Goal: Task Accomplishment & Management: Complete application form

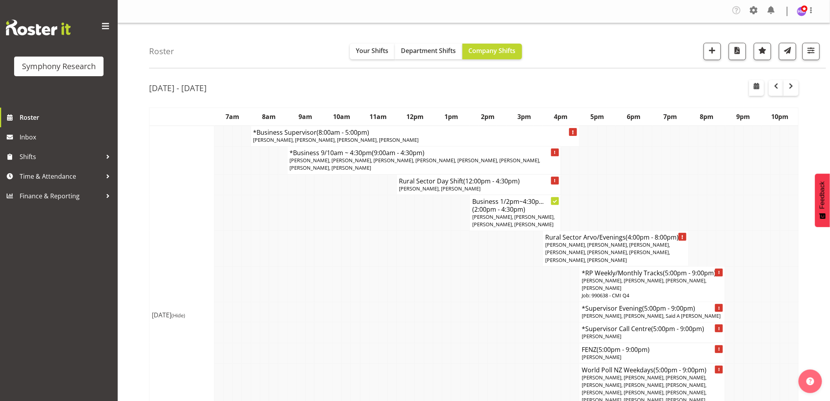
scroll to position [131, 0]
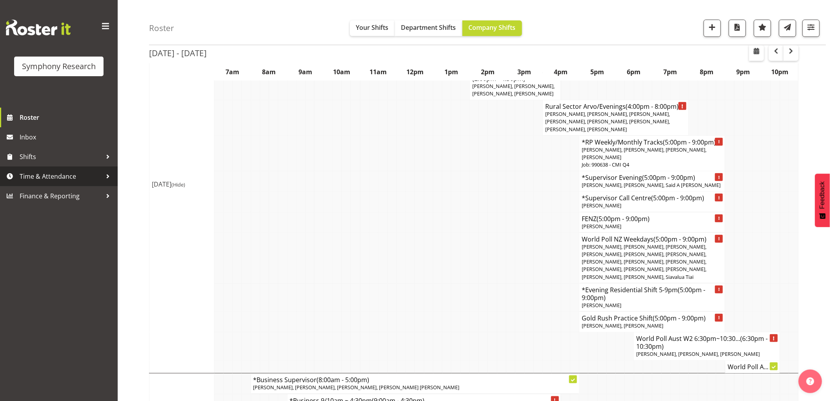
click at [64, 170] on span "Time & Attendance" at bounding box center [61, 176] width 82 height 12
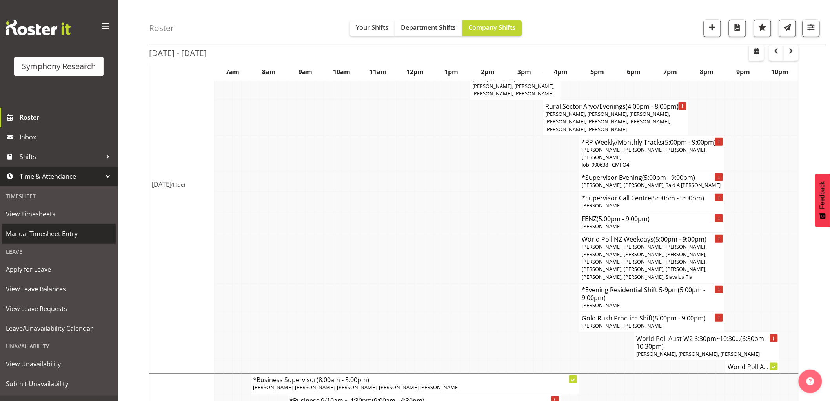
drag, startPoint x: 69, startPoint y: 230, endPoint x: 64, endPoint y: 225, distance: 6.9
click at [69, 230] on span "Manual Timesheet Entry" at bounding box center [59, 234] width 106 height 12
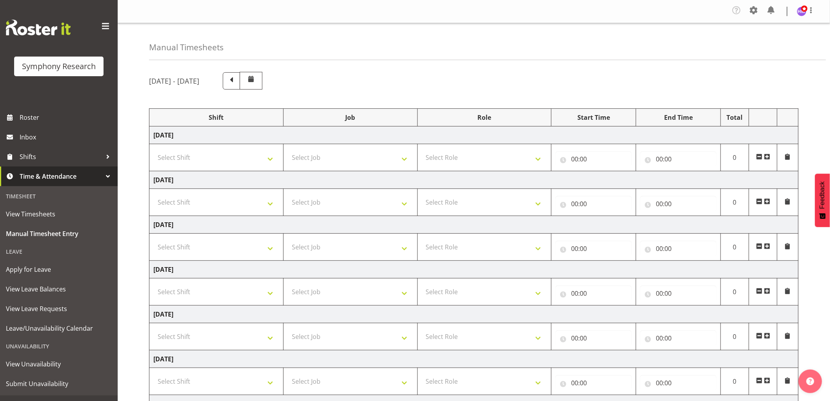
click at [210, 148] on td "Select Shift !!Weekend Residential (Roster IT Shift Label) *Business 9/10am ~ 4…" at bounding box center [217, 157] width 134 height 27
click at [214, 162] on select "Select Shift !!Weekend Residential (Roster IT Shift Label) *Business 9/10am ~ 4…" at bounding box center [216, 158] width 126 height 16
select select "1607"
click at [153, 150] on select "Select Shift !!Weekend Residential (Roster IT Shift Label) *Business 9/10am ~ 4…" at bounding box center [216, 158] width 126 height 16
drag, startPoint x: 370, startPoint y: 156, endPoint x: 371, endPoint y: 165, distance: 9.0
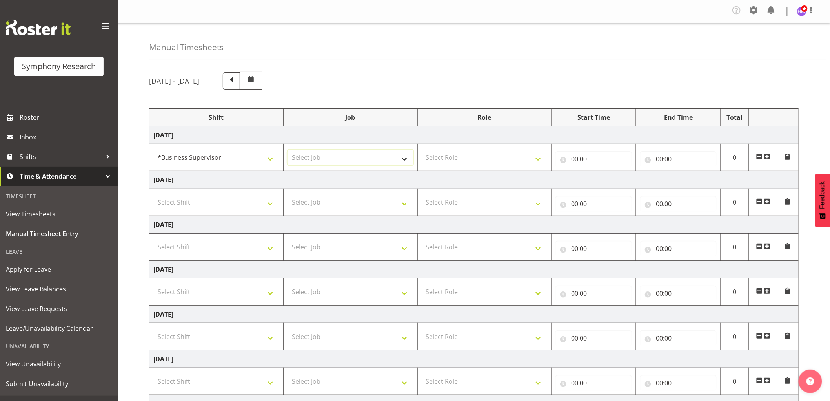
click at [370, 156] on select "Select Job 550060 IF Admin 553492 World Poll Aus Wave 2 Main 2025 553493 World …" at bounding box center [351, 158] width 126 height 16
select select "743"
click at [288, 150] on select "Select Job 550060 IF Admin 553492 World Poll Aus Wave 2 Main 2025 553493 World …" at bounding box center [351, 158] width 126 height 16
drag, startPoint x: 469, startPoint y: 153, endPoint x: 466, endPoint y: 157, distance: 4.6
click at [469, 153] on select "Select Role Supervisor Interviewing Briefing" at bounding box center [485, 158] width 126 height 16
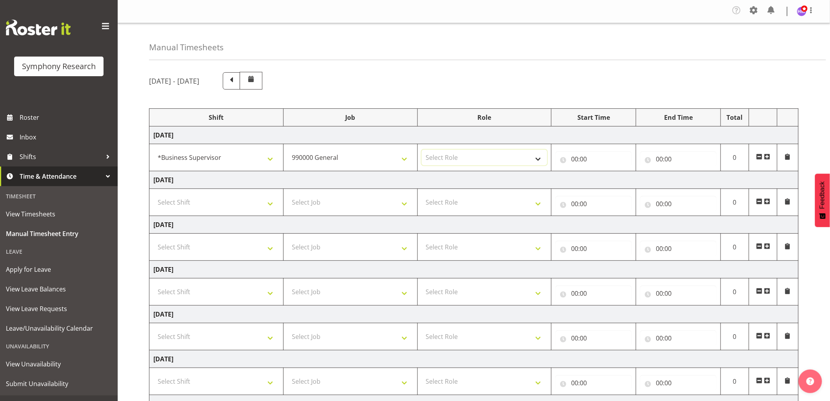
select select "45"
click at [422, 150] on select "Select Role Supervisor Interviewing Briefing" at bounding box center [485, 158] width 126 height 16
click at [570, 167] on td "00:00 00 01 02 03 04 05 06 07 08 09 10 11 12 13 14 15 16 17 18 19 20 21 22 23 :…" at bounding box center [594, 157] width 85 height 27
click at [580, 162] on input "00:00" at bounding box center [594, 159] width 77 height 16
click at [607, 189] on span "00 01 02 03 04 05 06 07 08 09 10 11 12 13 14 15 16 17 18 19 20 21 22 23" at bounding box center [609, 182] width 18 height 20
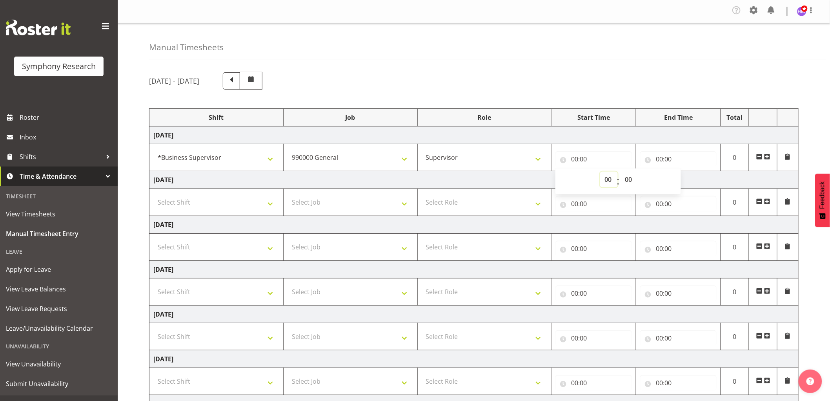
drag, startPoint x: 609, startPoint y: 182, endPoint x: 615, endPoint y: 177, distance: 7.9
click at [611, 180] on select "00 01 02 03 04 05 06 07 08 09 10 11 12 13 14 15 16 17 18 19 20 21 22 23" at bounding box center [609, 180] width 18 height 16
select select "8"
click at [600, 172] on select "00 01 02 03 04 05 06 07 08 09 10 11 12 13 14 15 16 17 18 19 20 21 22 23" at bounding box center [609, 180] width 18 height 16
type input "08:00"
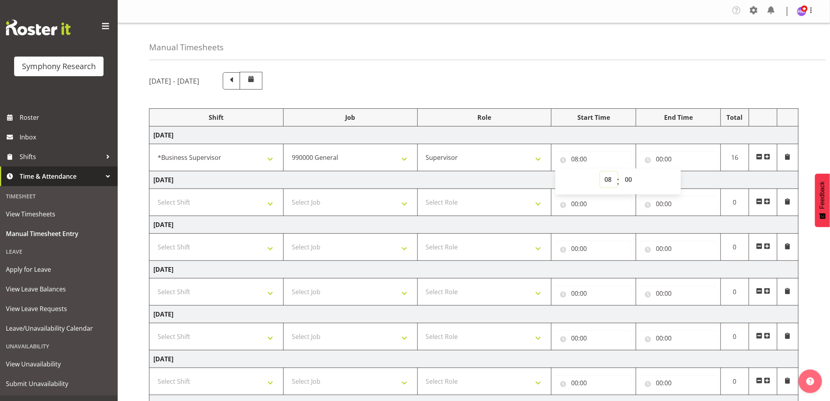
drag, startPoint x: 610, startPoint y: 178, endPoint x: 608, endPoint y: 209, distance: 30.7
click at [610, 178] on select "00 01 02 03 04 05 06 07 08 09 10 11 12 13 14 15 16 17 18 19 20 21 22 23" at bounding box center [609, 180] width 18 height 16
select select "9"
click at [600, 172] on select "00 01 02 03 04 05 06 07 08 09 10 11 12 13 14 15 16 17 18 19 20 21 22 23" at bounding box center [609, 180] width 18 height 16
type input "09:00"
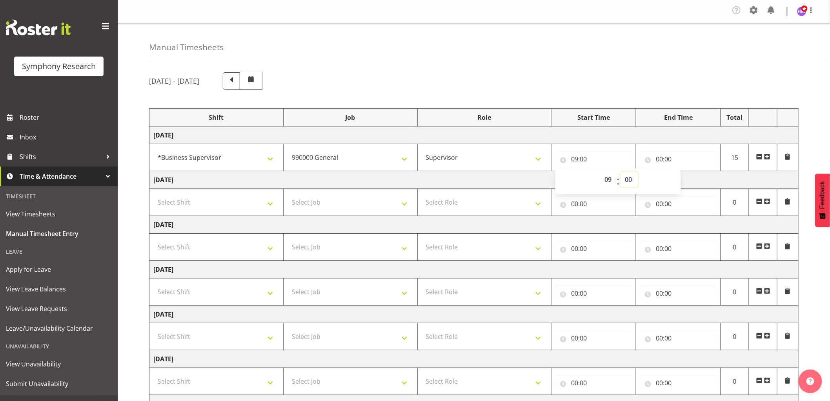
click at [635, 177] on select "00 01 02 03 04 05 06 07 08 09 10 11 12 13 14 15 16 17 18 19 20 21 22 23 24 25 2…" at bounding box center [630, 180] width 18 height 16
click at [621, 172] on select "00 01 02 03 04 05 06 07 08 09 10 11 12 13 14 15 16 17 18 19 20 21 22 23 24 25 2…" at bounding box center [630, 180] width 18 height 16
click at [629, 178] on select "00 01 02 03 04 05 06 07 08 09 10 11 12 13 14 15 16 17 18 19 20 21 22 23 24 25 2…" at bounding box center [630, 180] width 18 height 16
select select "40"
click at [621, 172] on select "00 01 02 03 04 05 06 07 08 09 10 11 12 13 14 15 16 17 18 19 20 21 22 23 24 25 2…" at bounding box center [630, 180] width 18 height 16
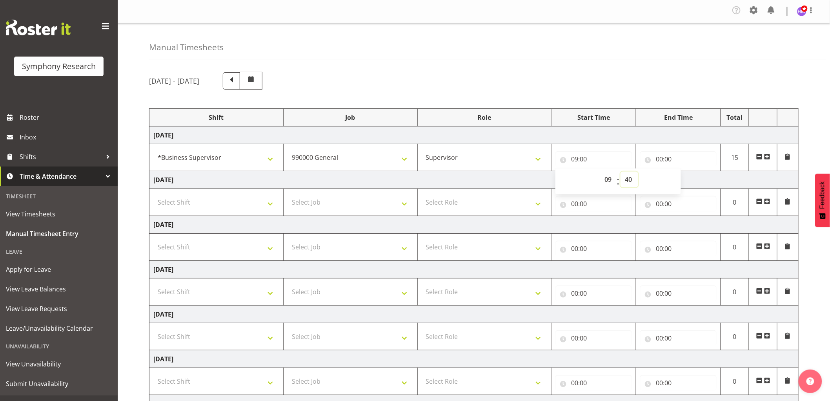
type input "09:40"
drag, startPoint x: 666, startPoint y: 157, endPoint x: 688, endPoint y: 175, distance: 28.1
click at [666, 157] on input "00:00" at bounding box center [679, 159] width 77 height 16
drag, startPoint x: 696, startPoint y: 184, endPoint x: 701, endPoint y: 192, distance: 9.8
click at [697, 183] on select "00 01 02 03 04 05 06 07 08 09 10 11 12 13 14 15 16 17 18 19 20 21 22 23" at bounding box center [694, 180] width 18 height 16
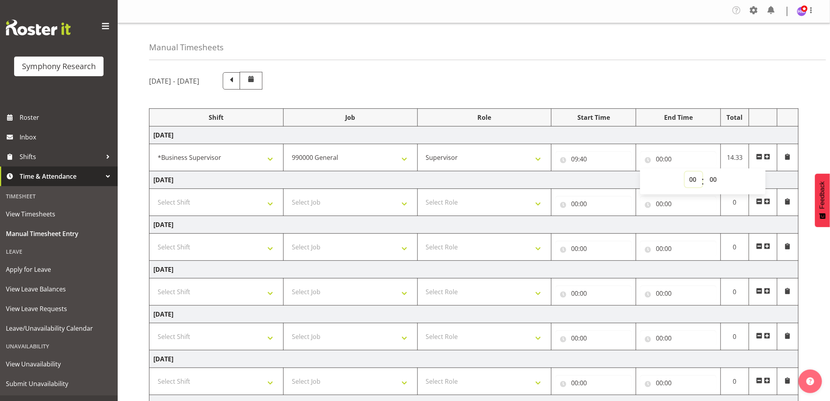
select select "10"
click at [685, 172] on select "00 01 02 03 04 05 06 07 08 09 10 11 12 13 14 15 16 17 18 19 20 21 22 23" at bounding box center [694, 180] width 18 height 16
type input "10:00"
click at [769, 156] on span at bounding box center [768, 156] width 6 height 6
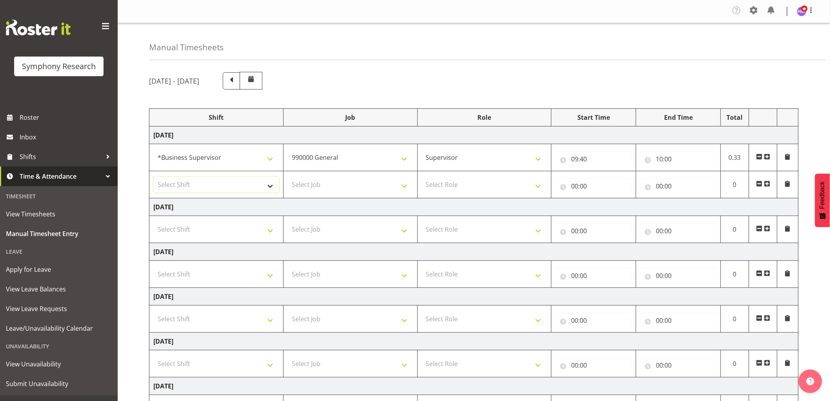
click at [218, 187] on select "Select Shift !!Weekend Residential (Roster IT Shift Label) *Business 9/10am ~ 4…" at bounding box center [216, 185] width 126 height 16
select select "1607"
click at [153, 177] on select "Select Shift !!Weekend Residential (Roster IT Shift Label) *Business 9/10am ~ 4…" at bounding box center [216, 185] width 126 height 16
click at [379, 186] on select "Select Job 550060 IF Admin 553492 World Poll Aus Wave 2 Main 2025 553493 World …" at bounding box center [351, 185] width 126 height 16
select select "10576"
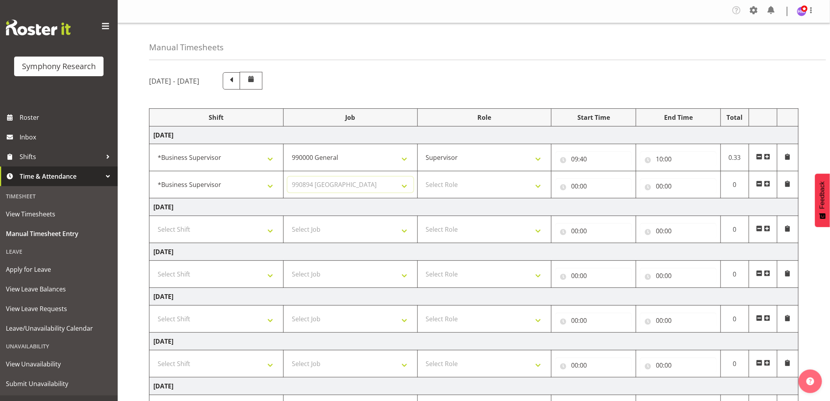
click at [288, 177] on select "Select Job 550060 IF Admin 553492 World Poll Aus Wave 2 Main 2025 553493 World …" at bounding box center [351, 185] width 126 height 16
click at [460, 186] on select "Select Role Supervisor Interviewing Briefing" at bounding box center [485, 185] width 126 height 16
select select "45"
click at [422, 177] on select "Select Role Supervisor Interviewing Briefing" at bounding box center [485, 185] width 126 height 16
click at [578, 188] on input "00:00" at bounding box center [594, 186] width 77 height 16
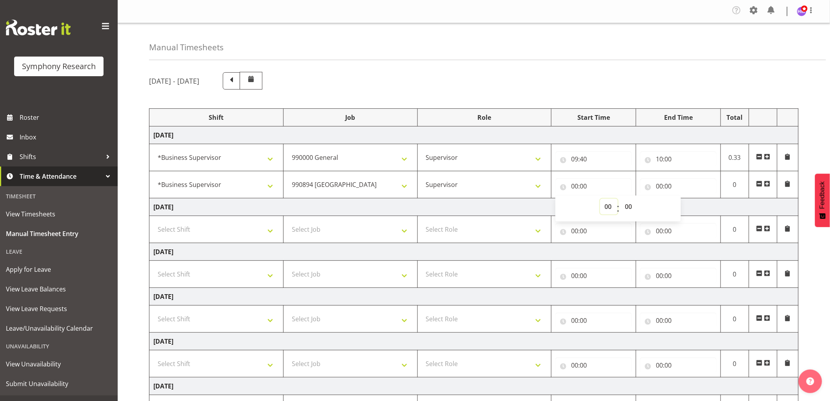
click at [605, 208] on select "00 01 02 03 04 05 06 07 08 09 10 11 12 13 14 15 16 17 18 19 20 21 22 23" at bounding box center [609, 207] width 18 height 16
select select "10"
click at [600, 199] on select "00 01 02 03 04 05 06 07 08 09 10 11 12 13 14 15 16 17 18 19 20 21 22 23" at bounding box center [609, 207] width 18 height 16
type input "10:00"
click at [645, 95] on div "September 1st - September 7th 2025 Shift Job Role Start Time End Time Total Mon…" at bounding box center [489, 288] width 681 height 445
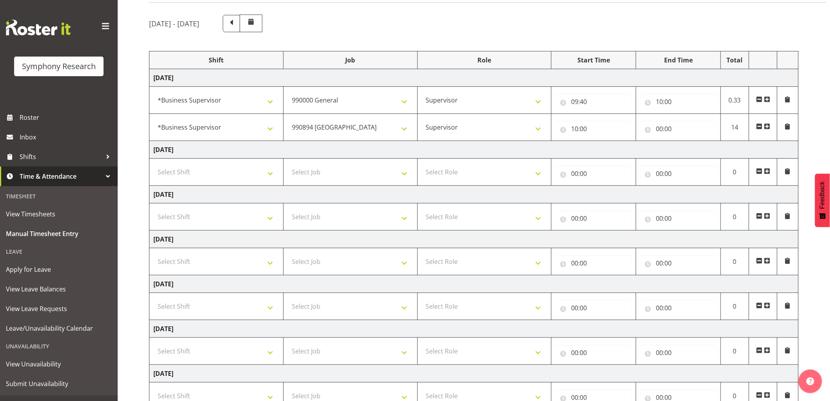
scroll to position [118, 0]
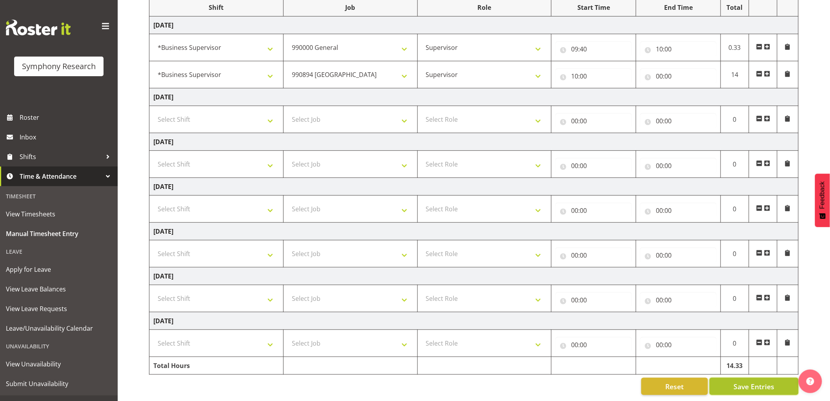
click at [755, 385] on button "Save Entries" at bounding box center [754, 386] width 89 height 17
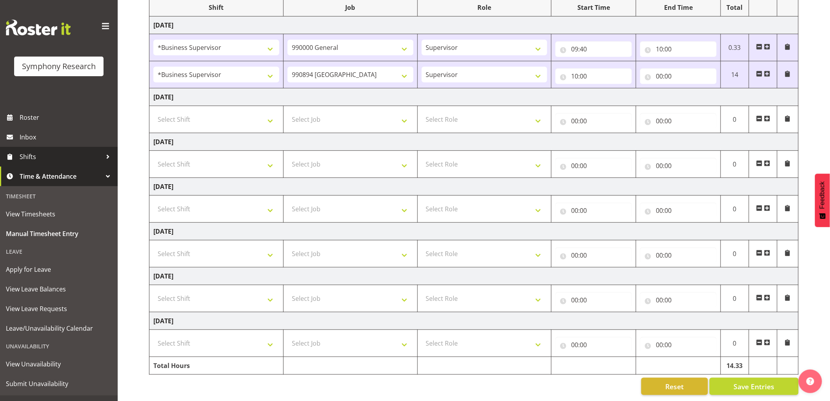
click at [55, 164] on link "Shifts" at bounding box center [59, 157] width 118 height 20
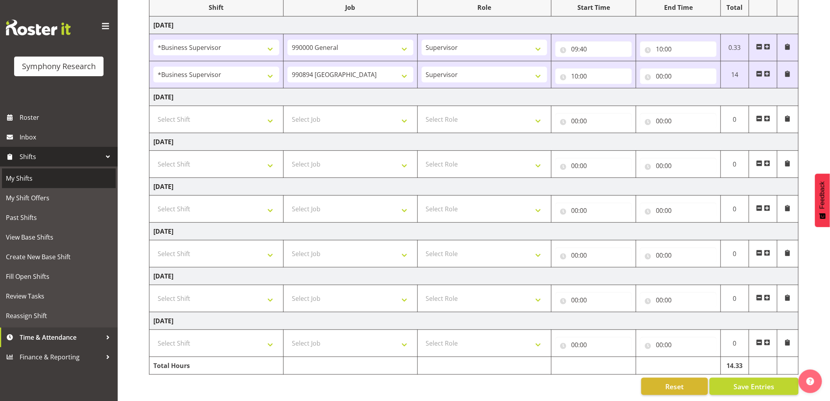
click at [56, 171] on link "My Shifts" at bounding box center [59, 178] width 114 height 20
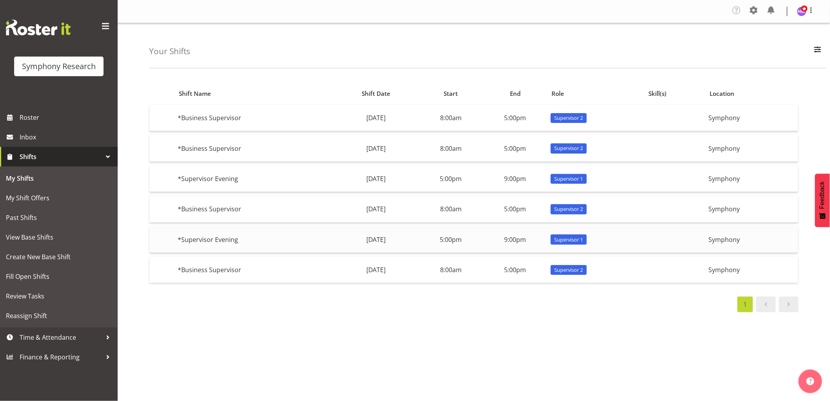
drag, startPoint x: 285, startPoint y: 206, endPoint x: 289, endPoint y: 239, distance: 32.8
click at [289, 239] on tbody "*Business Supervisor Monday, 1st Sep 8:00am 5:00pm Supervisor 2 Symphony *Busin…" at bounding box center [474, 194] width 649 height 178
click at [289, 239] on td "*Supervisor Evening" at bounding box center [254, 239] width 159 height 26
click at [52, 115] on span "Roster" at bounding box center [67, 117] width 94 height 12
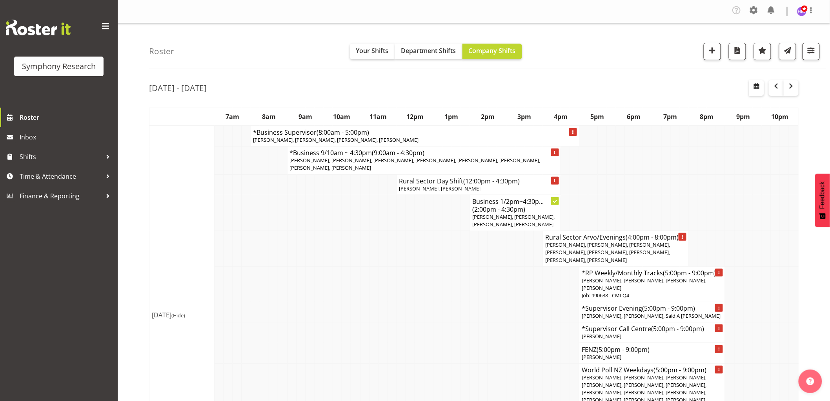
click at [292, 50] on div "Roster Your Shifts Department Shifts Company Shifts 1 Locations Clear MM Sympho…" at bounding box center [487, 45] width 677 height 45
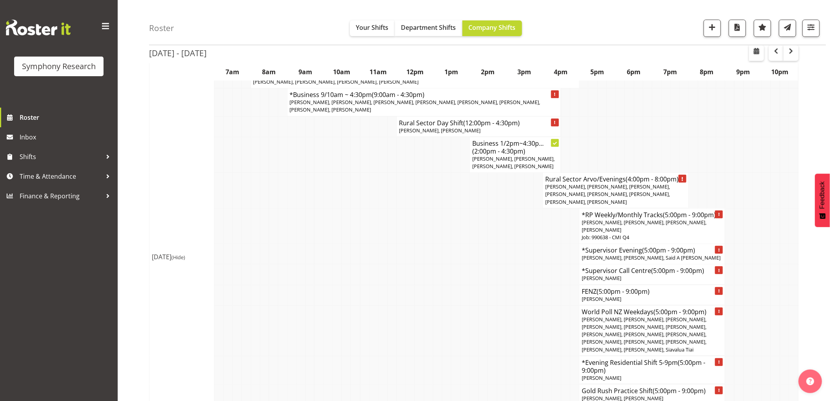
scroll to position [131, 0]
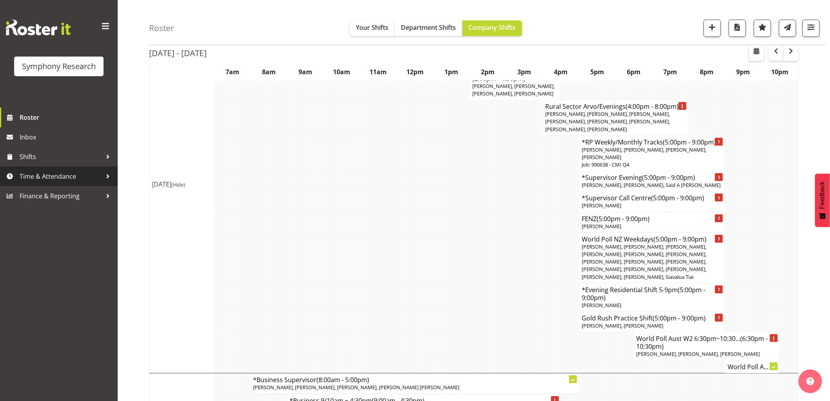
click at [44, 181] on span "Time & Attendance" at bounding box center [61, 176] width 82 height 12
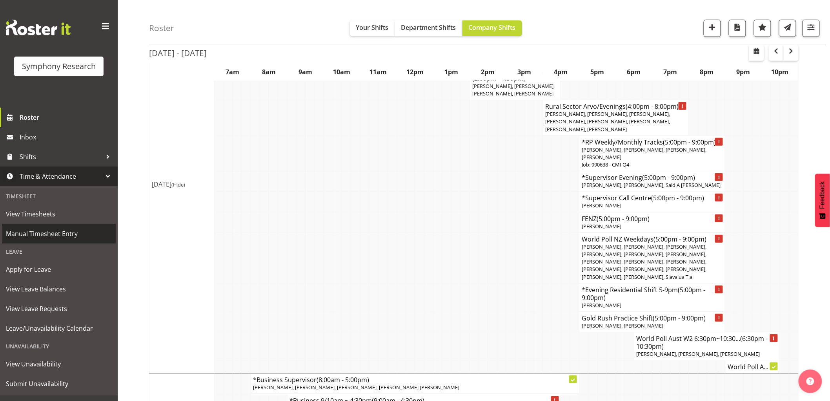
click at [39, 230] on span "Manual Timesheet Entry" at bounding box center [59, 234] width 106 height 12
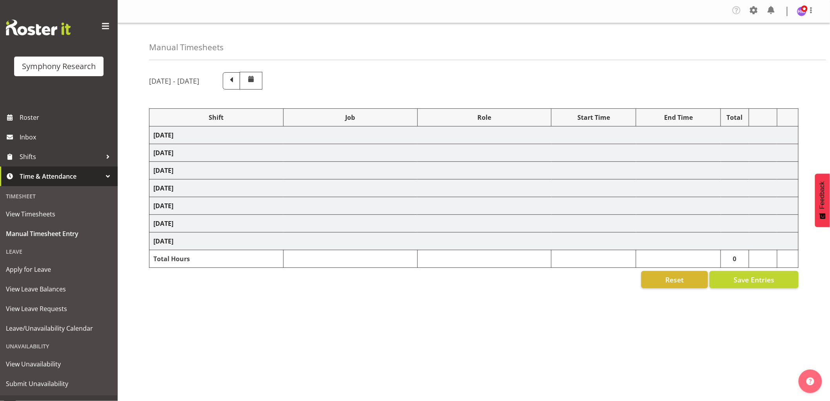
select select "1607"
select select "743"
select select "1607"
select select "10576"
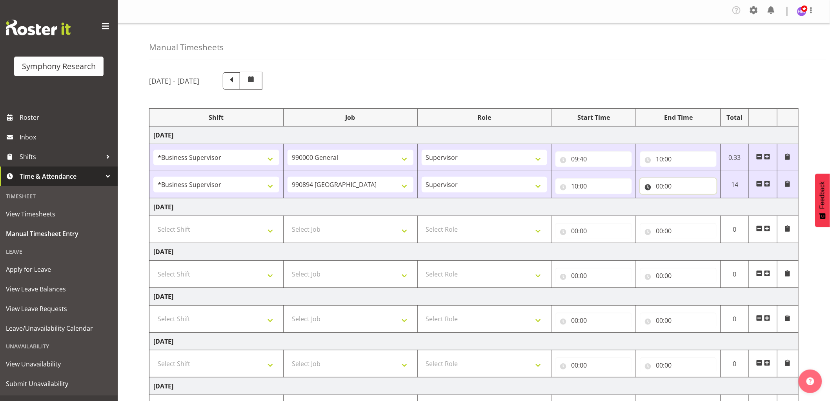
click at [660, 185] on input "00:00" at bounding box center [679, 186] width 77 height 16
drag, startPoint x: 697, startPoint y: 210, endPoint x: 715, endPoint y: 217, distance: 18.9
click at [697, 210] on select "00 01 02 03 04 05 06 07 08 09 10 11 12 13 14 15 16 17 18 19 20 21 22 23" at bounding box center [694, 207] width 18 height 16
select select "11"
click at [685, 199] on select "00 01 02 03 04 05 06 07 08 09 10 11 12 13 14 15 16 17 18 19 20 21 22 23" at bounding box center [694, 207] width 18 height 16
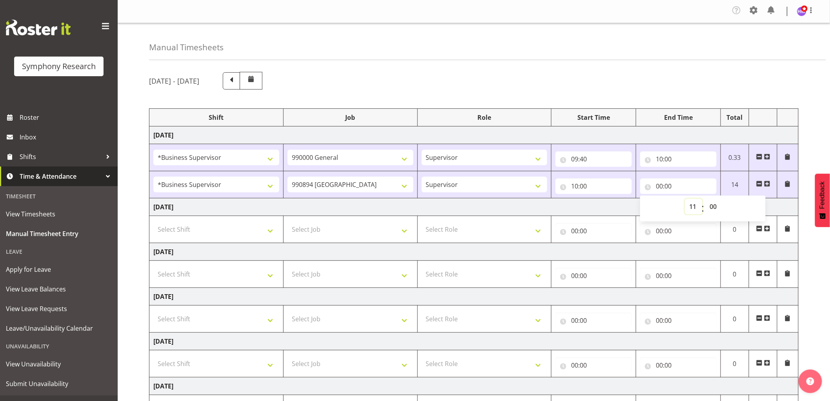
type input "11:00"
click at [715, 205] on select "00 01 02 03 04 05 06 07 08 09 10 11 12 13 14 15 16 17 18 19 20 21 22 23 24 25 2…" at bounding box center [715, 207] width 18 height 16
select select "15"
click at [706, 199] on select "00 01 02 03 04 05 06 07 08 09 10 11 12 13 14 15 16 17 18 19 20 21 22 23 24 25 2…" at bounding box center [715, 207] width 18 height 16
type input "11:15"
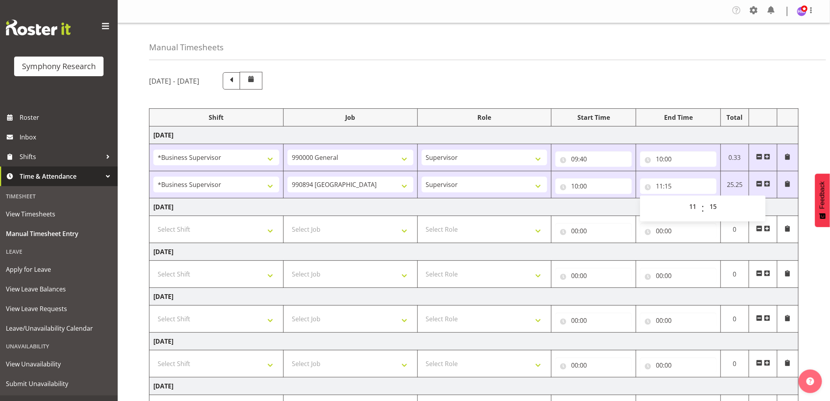
drag, startPoint x: 660, startPoint y: 55, endPoint x: 679, endPoint y: 90, distance: 40.4
click at [660, 55] on div "Manual Timesheets" at bounding box center [487, 41] width 677 height 37
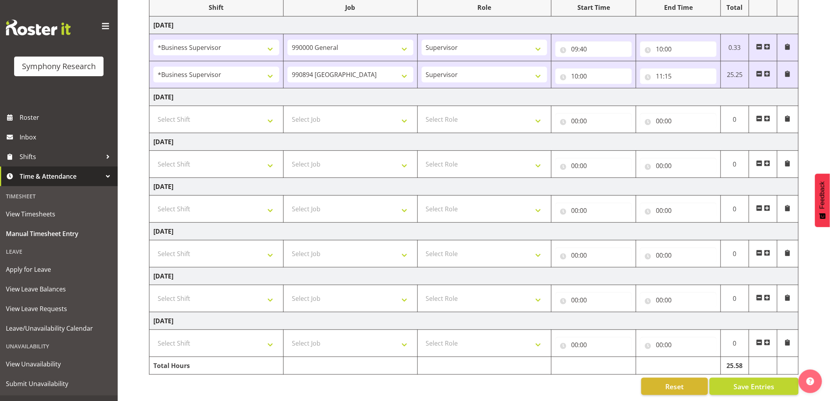
scroll to position [118, 0]
drag, startPoint x: 749, startPoint y: 380, endPoint x: 824, endPoint y: 365, distance: 76.7
click at [750, 381] on span "Save Entries" at bounding box center [754, 386] width 41 height 10
click at [768, 71] on span at bounding box center [768, 74] width 6 height 6
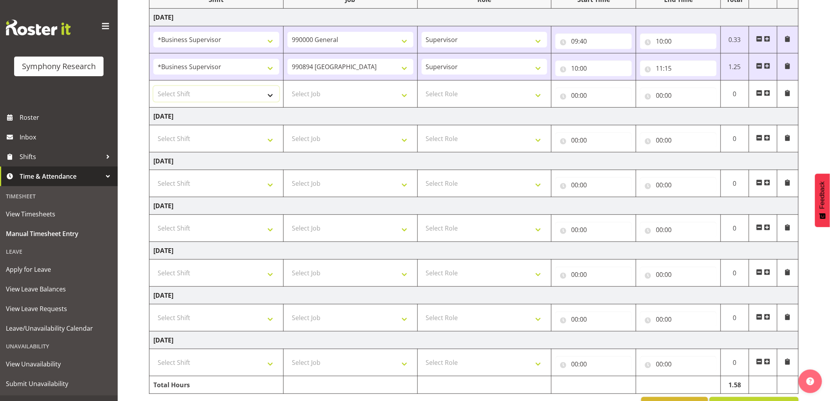
click at [197, 97] on select "Select Shift !!Weekend Residential (Roster IT Shift Label) *Business 9/10am ~ 4…" at bounding box center [216, 94] width 126 height 16
select select "1607"
click at [153, 86] on select "Select Shift !!Weekend Residential (Roster IT Shift Label) *Business 9/10am ~ 4…" at bounding box center [216, 94] width 126 height 16
click at [318, 100] on select "Select Job 550060 IF Admin 553492 World Poll Aus Wave 2 Main 2025 553493 World …" at bounding box center [351, 94] width 126 height 16
select select "10585"
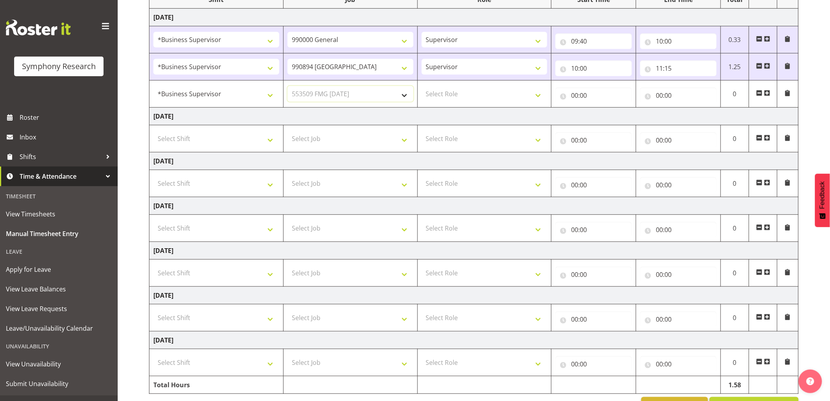
click at [288, 86] on select "Select Job 550060 IF Admin 553492 World Poll Aus Wave 2 Main 2025 553493 World …" at bounding box center [351, 94] width 126 height 16
click at [453, 99] on select "Select Role Supervisor Interviewing Briefing" at bounding box center [485, 94] width 126 height 16
select select "45"
click at [422, 86] on select "Select Role Supervisor Interviewing Briefing" at bounding box center [485, 94] width 126 height 16
click at [588, 103] on input "00:00" at bounding box center [594, 96] width 77 height 16
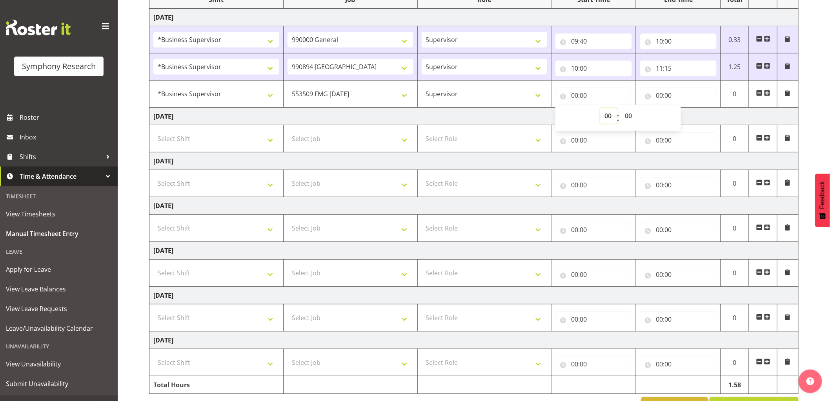
drag, startPoint x: 611, startPoint y: 119, endPoint x: 610, endPoint y: 123, distance: 5.0
click at [612, 119] on select "00 01 02 03 04 05 06 07 08 09 10 11 12 13 14 15 16 17 18 19 20 21 22 23" at bounding box center [609, 116] width 18 height 16
select select "11"
click at [600, 108] on select "00 01 02 03 04 05 06 07 08 09 10 11 12 13 14 15 16 17 18 19 20 21 22 23" at bounding box center [609, 116] width 18 height 16
type input "11:00"
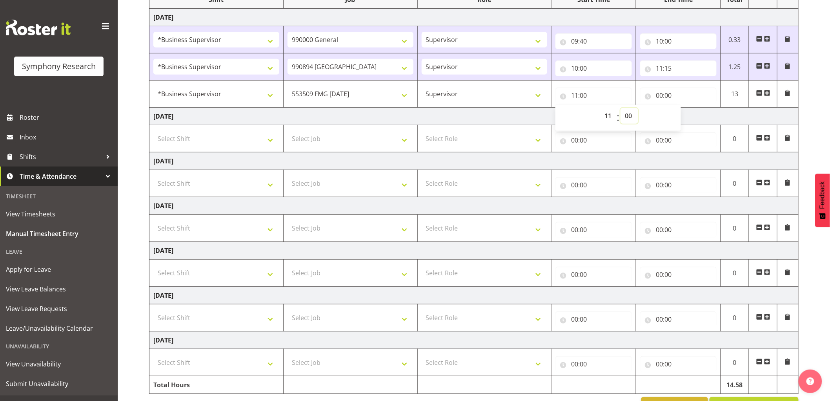
click at [637, 120] on select "00 01 02 03 04 05 06 07 08 09 10 11 12 13 14 15 16 17 18 19 20 21 22 23 24 25 2…" at bounding box center [630, 116] width 18 height 16
select select "15"
click at [621, 108] on select "00 01 02 03 04 05 06 07 08 09 10 11 12 13 14 15 16 17 18 19 20 21 22 23 24 25 2…" at bounding box center [630, 116] width 18 height 16
type input "11:15"
click at [699, 122] on td "[DATE]" at bounding box center [475, 117] width 650 height 18
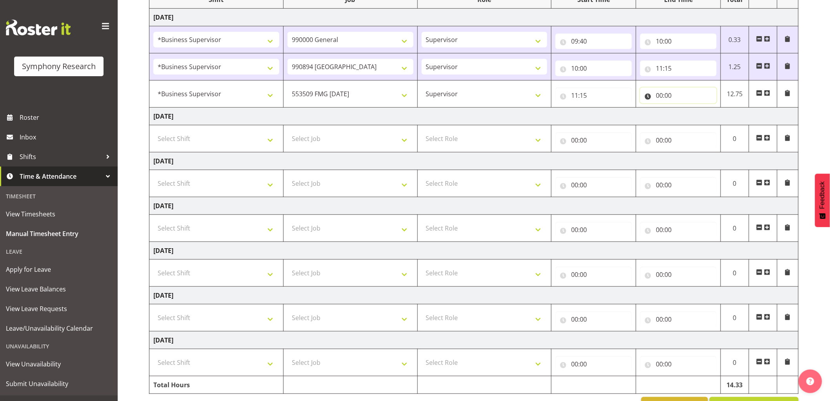
click at [654, 93] on input "00:00" at bounding box center [679, 96] width 77 height 16
drag, startPoint x: 689, startPoint y: 120, endPoint x: 683, endPoint y: 151, distance: 32.4
click at [689, 120] on select "00 01 02 03 04 05 06 07 08 09 10 11 12 13 14 15 16 17 18 19 20 21 22 23" at bounding box center [694, 116] width 18 height 16
select select "11"
click at [685, 108] on select "00 01 02 03 04 05 06 07 08 09 10 11 12 13 14 15 16 17 18 19 20 21 22 23" at bounding box center [694, 116] width 18 height 16
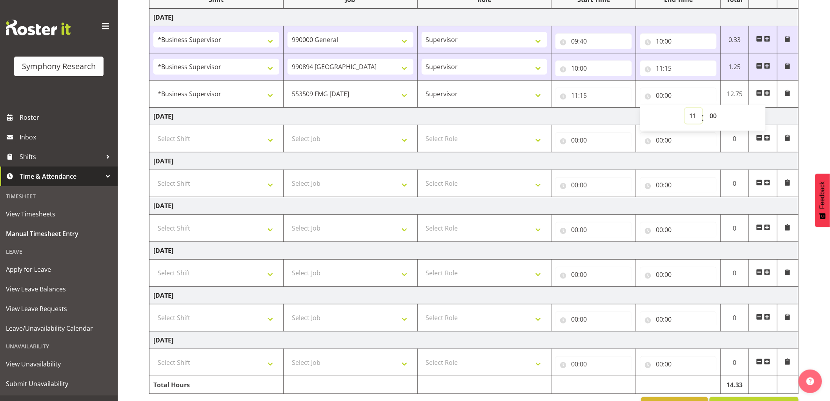
type input "11:00"
click at [709, 111] on select "00 01 02 03 04 05 06 07 08 09 10 11 12 13 14 15 16 17 18 19 20 21 22 23 24 25 2…" at bounding box center [715, 116] width 18 height 16
select select "30"
click at [706, 108] on select "00 01 02 03 04 05 06 07 08 09 10 11 12 13 14 15 16 17 18 19 20 21 22 23 24 25 2…" at bounding box center [715, 116] width 18 height 16
type input "11:30"
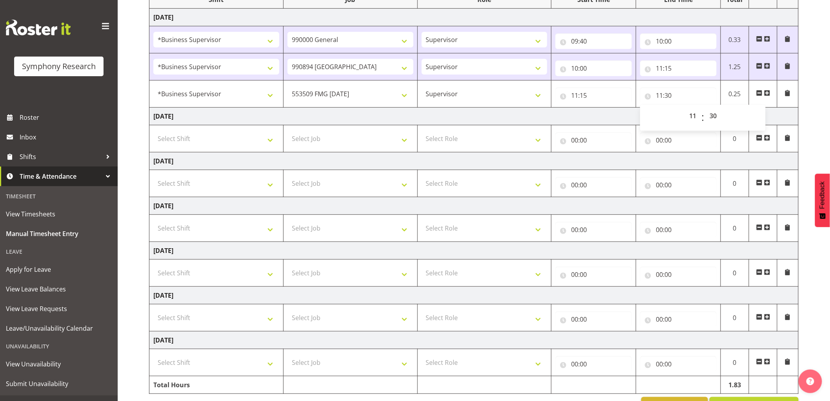
click at [770, 95] on span at bounding box center [768, 93] width 6 height 6
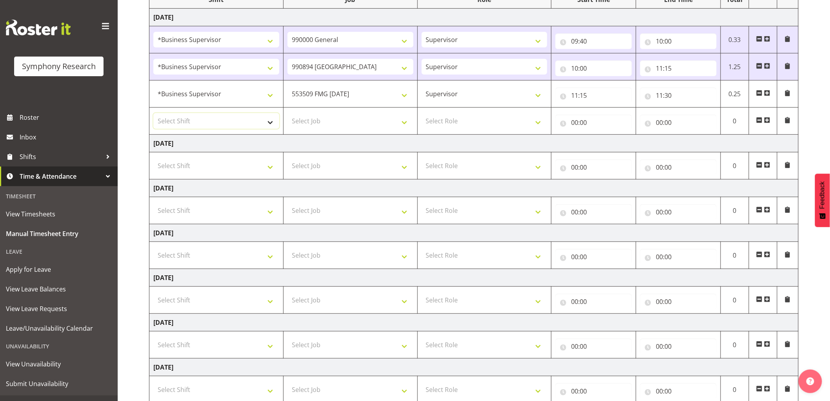
click at [226, 123] on select "Select Shift !!Weekend Residential (Roster IT Shift Label) *Business 9/10am ~ 4…" at bounding box center [216, 121] width 126 height 16
select select "1607"
click at [153, 113] on select "Select Shift !!Weekend Residential (Roster IT Shift Label) *Business 9/10am ~ 4…" at bounding box center [216, 121] width 126 height 16
click at [364, 112] on td "Select Job 550060 IF Admin 553492 World Poll Aus Wave 2 Main 2025 553493 World …" at bounding box center [350, 121] width 134 height 27
drag, startPoint x: 348, startPoint y: 120, endPoint x: 340, endPoint y: 122, distance: 8.1
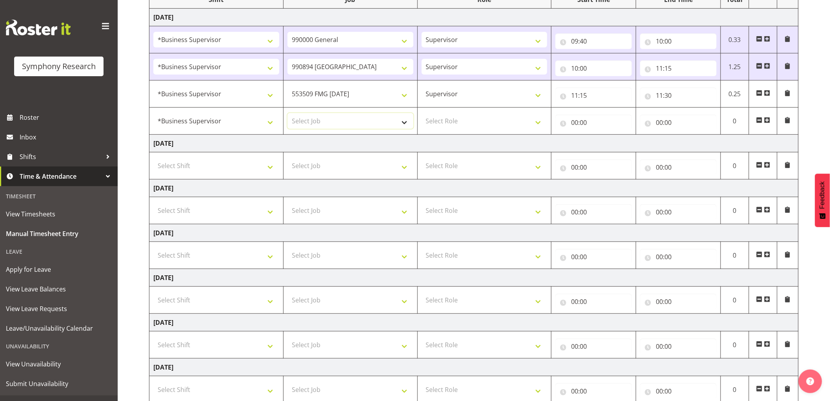
click at [348, 120] on select "Select Job 550060 IF Admin 553492 World Poll Aus Wave 2 Main 2025 553493 World …" at bounding box center [351, 121] width 126 height 16
select select "10527"
click at [288, 113] on select "Select Job 550060 IF Admin 553492 World Poll Aus Wave 2 Main 2025 553493 World …" at bounding box center [351, 121] width 126 height 16
drag, startPoint x: 473, startPoint y: 126, endPoint x: 469, endPoint y: 129, distance: 4.2
click at [473, 126] on select "Select Role Supervisor Interviewing Briefing" at bounding box center [485, 121] width 126 height 16
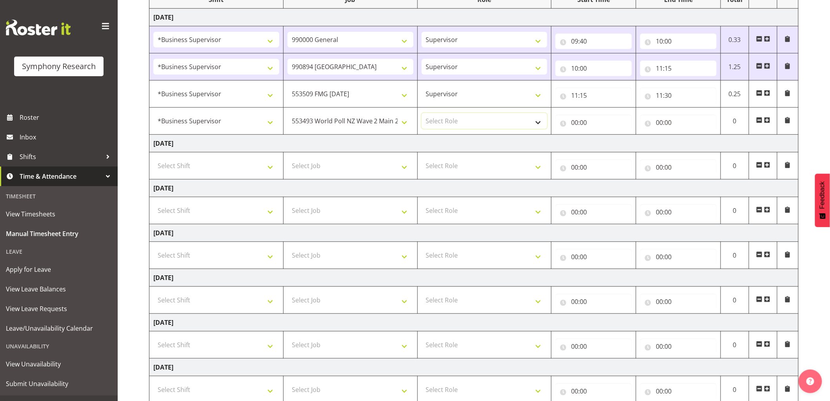
select select "45"
click at [422, 113] on select "Select Role Supervisor Interviewing Briefing" at bounding box center [485, 121] width 126 height 16
click at [577, 127] on input "00:00" at bounding box center [594, 123] width 77 height 16
drag, startPoint x: 602, startPoint y: 142, endPoint x: 608, endPoint y: 144, distance: 6.4
click at [602, 142] on select "00 01 02 03 04 05 06 07 08 09 10 11 12 13 14 15 16 17 18 19 20 21 22 23" at bounding box center [609, 143] width 18 height 16
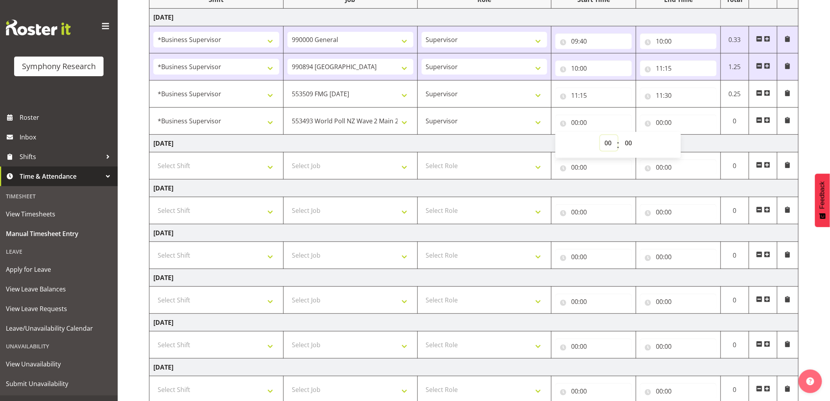
select select "11"
click at [600, 135] on select "00 01 02 03 04 05 06 07 08 09 10 11 12 13 14 15 16 17 18 19 20 21 22 23" at bounding box center [609, 143] width 18 height 16
type input "11:00"
drag, startPoint x: 628, startPoint y: 146, endPoint x: 644, endPoint y: 148, distance: 15.4
click at [630, 143] on select "00 01 02 03 04 05 06 07 08 09 10 11 12 13 14 15 16 17 18 19 20 21 22 23 24 25 2…" at bounding box center [630, 143] width 18 height 16
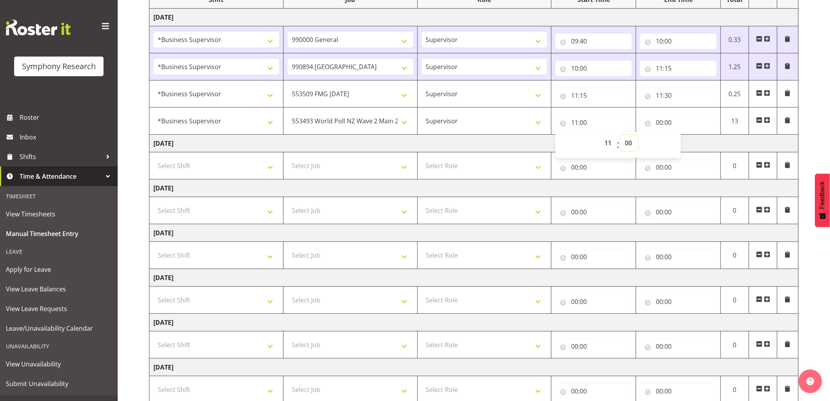
select select "30"
click at [621, 135] on select "00 01 02 03 04 05 06 07 08 09 10 11 12 13 14 15 16 17 18 19 20 21 22 23 24 25 2…" at bounding box center [630, 143] width 18 height 16
type input "11:30"
click at [660, 120] on input "00:00" at bounding box center [679, 123] width 77 height 16
drag, startPoint x: 695, startPoint y: 142, endPoint x: 706, endPoint y: 156, distance: 17.1
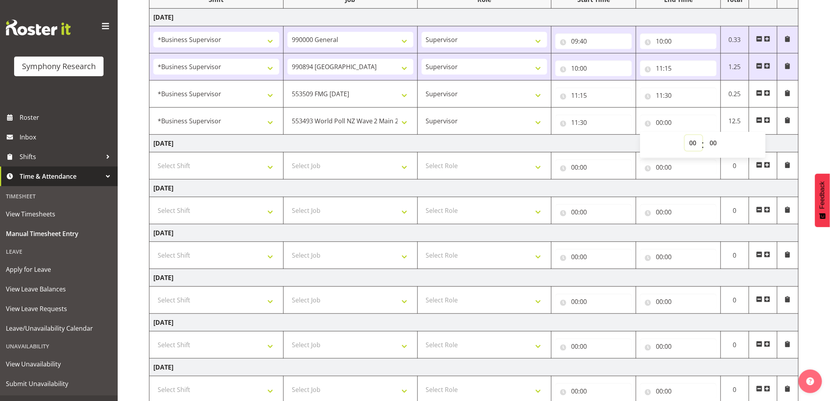
click at [695, 142] on select "00 01 02 03 04 05 06 07 08 09 10 11 12 13 14 15 16 17 18 19 20 21 22 23" at bounding box center [694, 143] width 18 height 16
select select "11"
click at [685, 135] on select "00 01 02 03 04 05 06 07 08 09 10 11 12 13 14 15 16 17 18 19 20 21 22 23" at bounding box center [694, 143] width 18 height 16
type input "11:00"
drag, startPoint x: 711, startPoint y: 140, endPoint x: 713, endPoint y: 151, distance: 10.8
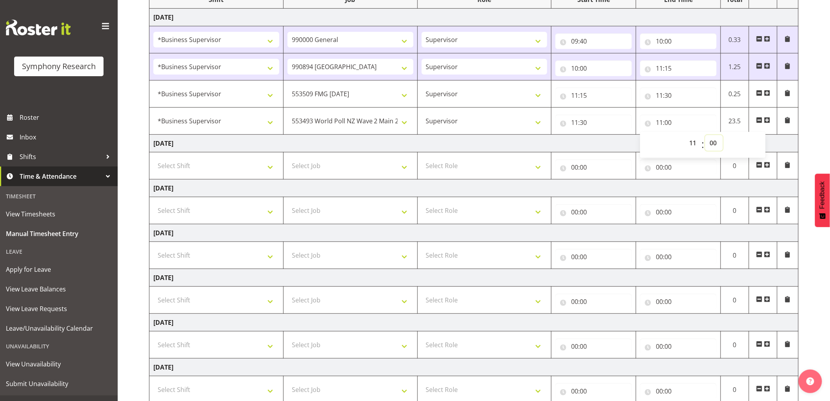
click at [711, 140] on select "00 01 02 03 04 05 06 07 08 09 10 11 12 13 14 15 16 17 18 19 20 21 22 23 24 25 2…" at bounding box center [715, 143] width 18 height 16
select select "45"
click at [706, 135] on select "00 01 02 03 04 05 06 07 08 09 10 11 12 13 14 15 16 17 18 19 20 21 22 23 24 25 2…" at bounding box center [715, 143] width 18 height 16
type input "11:45"
click at [534, 135] on td "[DATE]" at bounding box center [475, 144] width 650 height 18
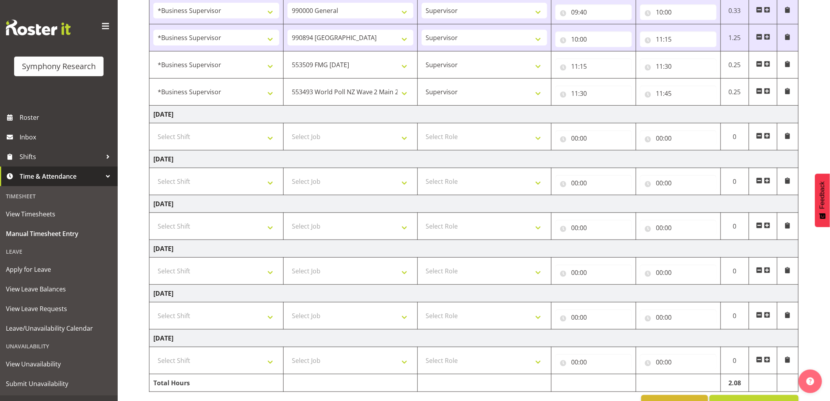
scroll to position [172, 0]
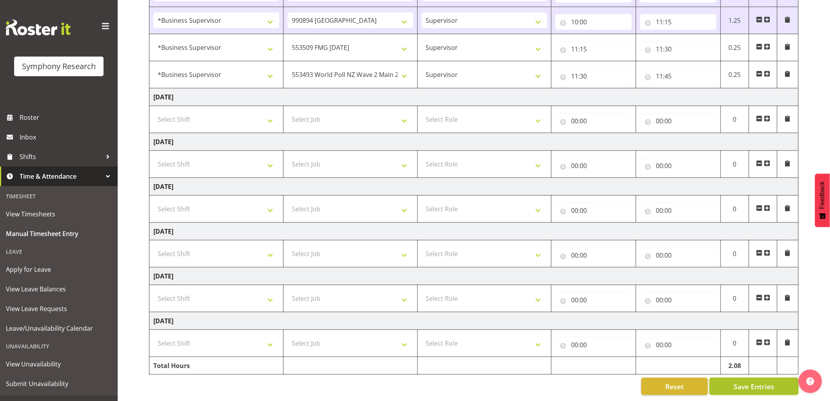
click at [768, 383] on span "Save Entries" at bounding box center [754, 386] width 41 height 10
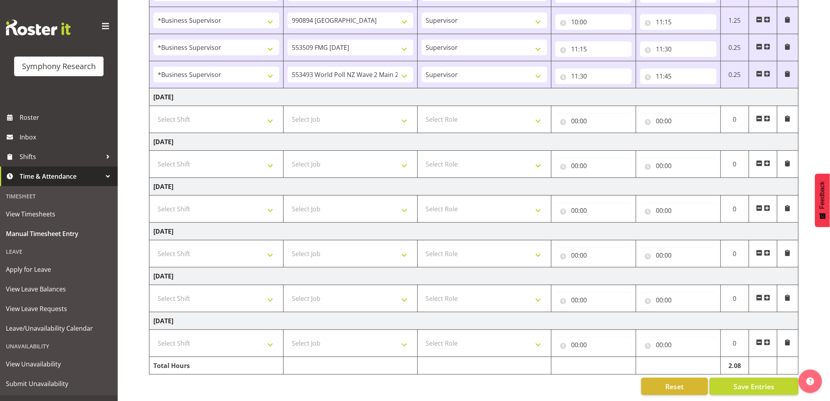
click at [770, 71] on span at bounding box center [768, 74] width 6 height 6
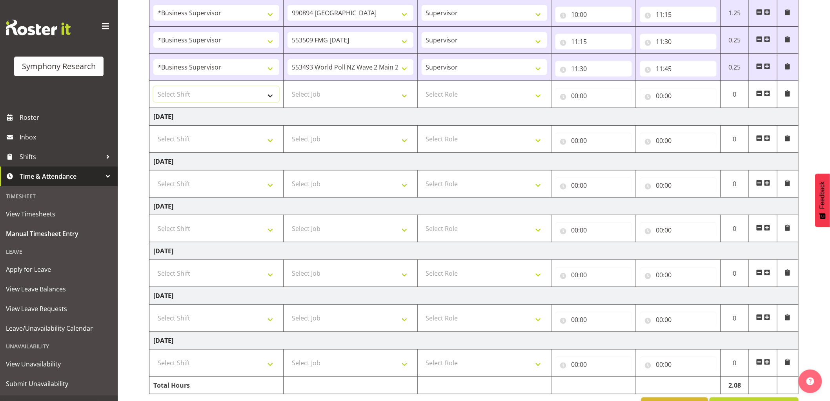
click at [189, 97] on select "Select Shift !!Weekend Residential (Roster IT Shift Label) *Business 9/10am ~ 4…" at bounding box center [216, 94] width 126 height 16
select select "1607"
click at [153, 87] on select "Select Shift !!Weekend Residential (Roster IT Shift Label) *Business 9/10am ~ 4…" at bounding box center [216, 94] width 126 height 16
click at [348, 104] on td "Select Job 550060 IF Admin 553492 World Poll Aus Wave 2 Main 2025 553493 World …" at bounding box center [350, 94] width 134 height 27
click at [352, 99] on select "Select Job 550060 IF Admin 553492 World Poll Aus Wave 2 Main 2025 553493 World …" at bounding box center [351, 94] width 126 height 16
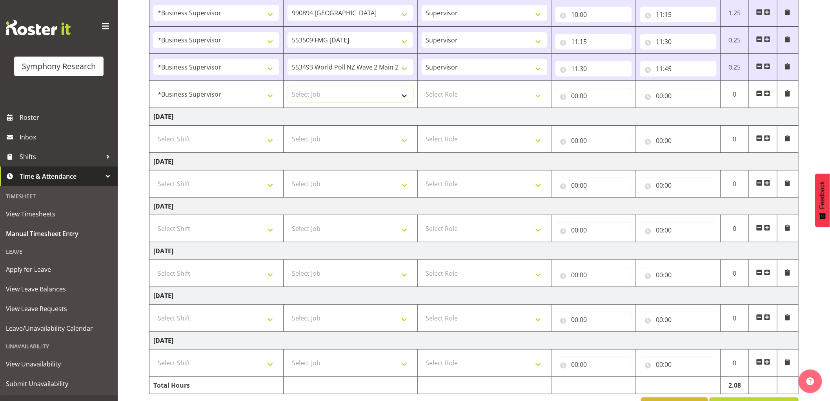
select select "10499"
click at [288, 87] on select "Select Job 550060 IF Admin 553492 World Poll Aus Wave 2 Main 2025 553493 World …" at bounding box center [351, 94] width 126 height 16
drag, startPoint x: 465, startPoint y: 90, endPoint x: 464, endPoint y: 95, distance: 5.3
click at [465, 91] on select "Select Role Supervisor Interviewing Briefing" at bounding box center [485, 94] width 126 height 16
select select "45"
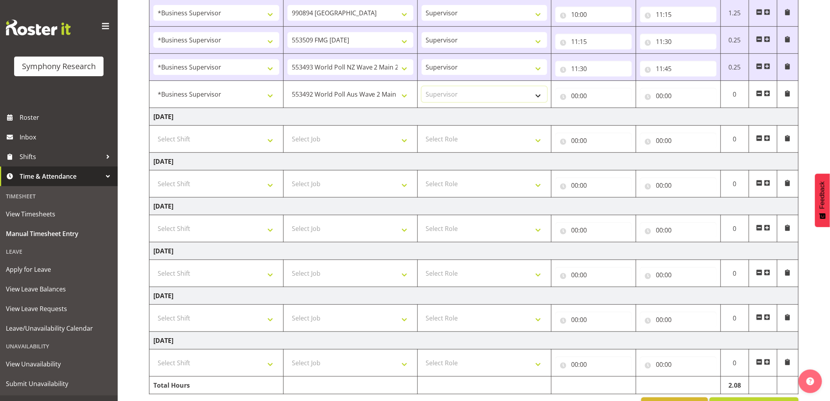
click at [422, 87] on select "Select Role Supervisor Interviewing Briefing" at bounding box center [485, 94] width 126 height 16
click at [574, 100] on input "00:00" at bounding box center [594, 96] width 77 height 16
click at [615, 118] on select "00 01 02 03 04 05 06 07 08 09 10 11 12 13 14 15 16 17 18 19 20 21 22 23" at bounding box center [609, 116] width 18 height 16
select select "11"
click at [600, 108] on select "00 01 02 03 04 05 06 07 08 09 10 11 12 13 14 15 16 17 18 19 20 21 22 23" at bounding box center [609, 116] width 18 height 16
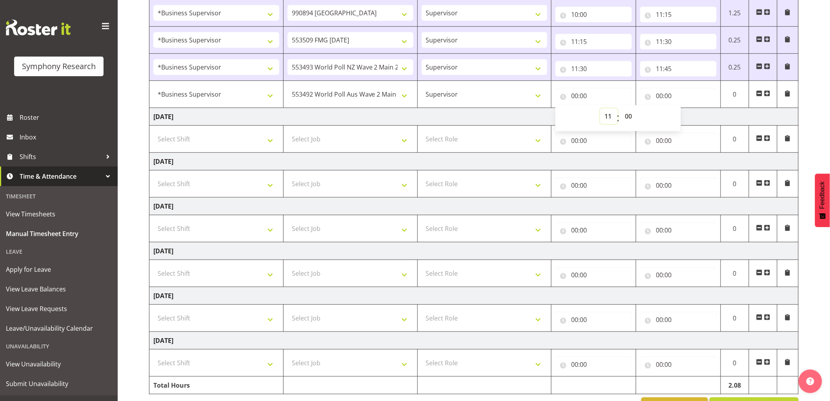
type input "11:00"
drag, startPoint x: 630, startPoint y: 115, endPoint x: 631, endPoint y: 124, distance: 8.3
click at [631, 115] on select "00 01 02 03 04 05 06 07 08 09 10 11 12 13 14 15 16 17 18 19 20 21 22 23 24 25 2…" at bounding box center [630, 116] width 18 height 16
select select "45"
click at [621, 108] on select "00 01 02 03 04 05 06 07 08 09 10 11 12 13 14 15 16 17 18 19 20 21 22 23 24 25 2…" at bounding box center [630, 116] width 18 height 16
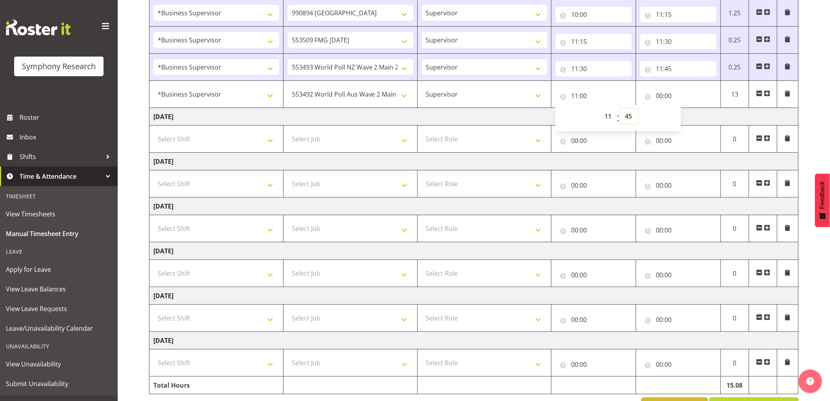
type input "11:45"
click at [660, 100] on input "00:00" at bounding box center [679, 96] width 77 height 16
click at [693, 114] on select "00 01 02 03 04 05 06 07 08 09 10 11 12 13 14 15 16 17 18 19 20 21 22 23" at bounding box center [694, 116] width 18 height 16
select select "12"
click at [685, 108] on select "00 01 02 03 04 05 06 07 08 09 10 11 12 13 14 15 16 17 18 19 20 21 22 23" at bounding box center [694, 116] width 18 height 16
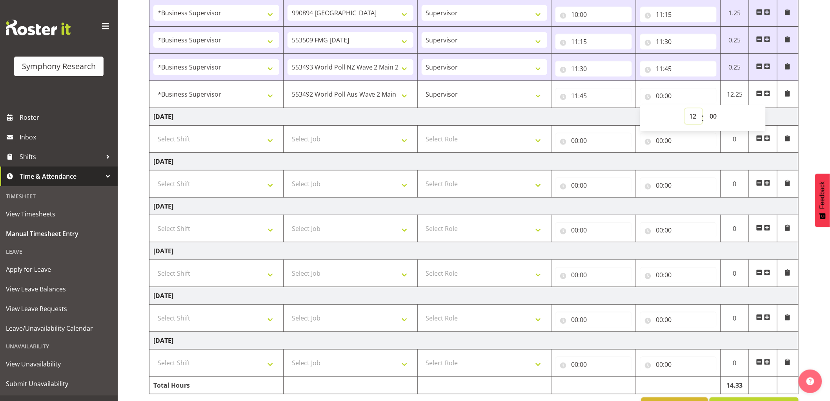
type input "12:00"
click at [786, 112] on td "[DATE]" at bounding box center [475, 117] width 650 height 18
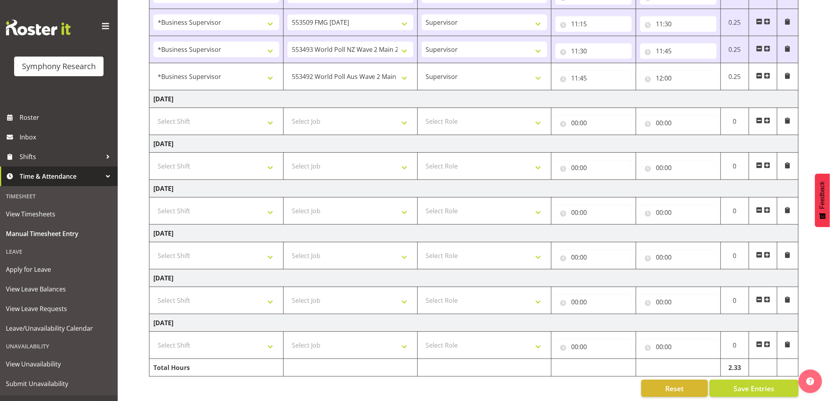
scroll to position [199, 0]
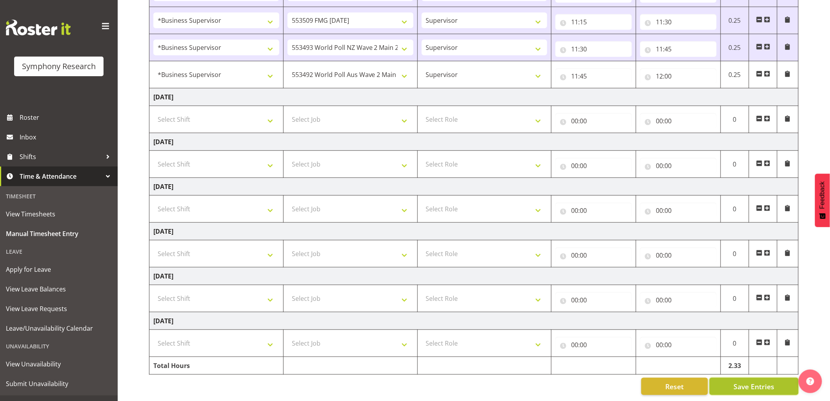
click at [740, 385] on span "Save Entries" at bounding box center [754, 386] width 41 height 10
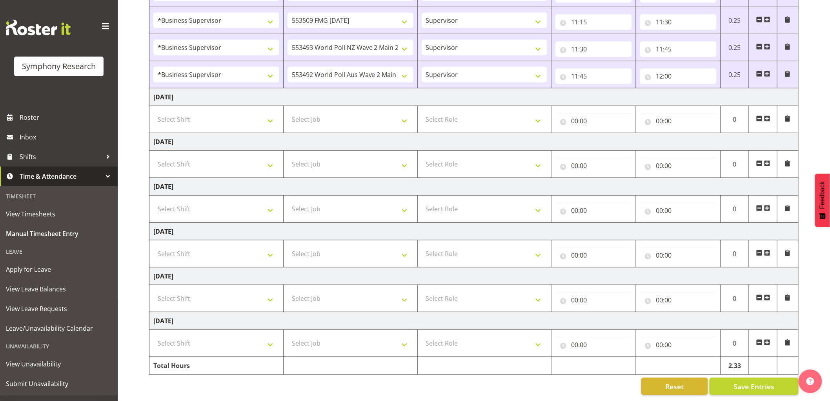
click at [767, 71] on span at bounding box center [768, 74] width 6 height 6
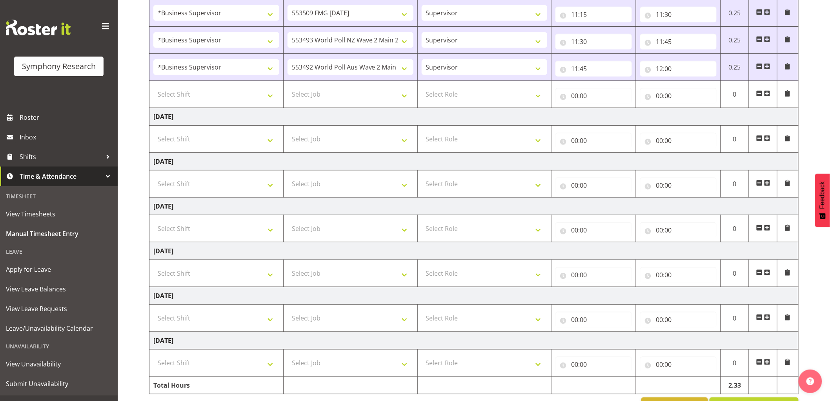
click at [177, 104] on td "Select Shift !!Weekend Residential (Roster IT Shift Label) *Business 9/10am ~ 4…" at bounding box center [217, 94] width 134 height 27
click at [184, 101] on select "Select Shift !!Weekend Residential (Roster IT Shift Label) *Business 9/10am ~ 4…" at bounding box center [216, 94] width 126 height 16
click at [153, 87] on select "Select Shift !!Weekend Residential (Roster IT Shift Label) *Business 9/10am ~ 4…" at bounding box center [216, 94] width 126 height 16
drag, startPoint x: 362, startPoint y: 81, endPoint x: 354, endPoint y: 89, distance: 10.8
click at [362, 82] on td "Select Job 550060 IF Admin 553492 World Poll Aus Wave 2 Main 2025 553493 World …" at bounding box center [350, 94] width 134 height 27
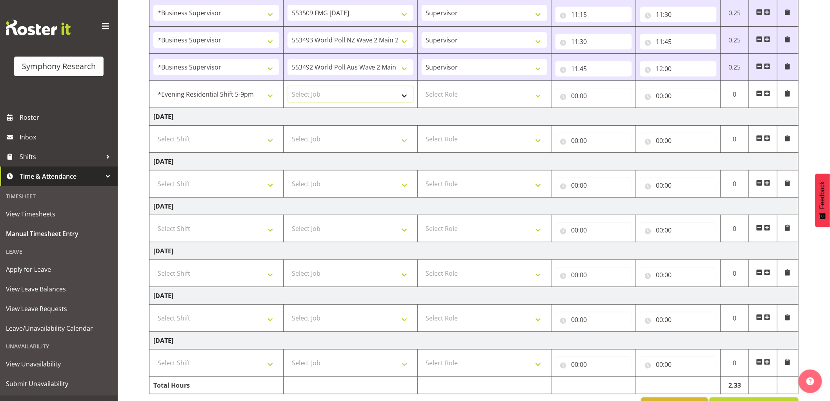
click at [352, 89] on select "Select Job 550060 IF Admin 553492 World Poll Aus Wave 2 Main 2025 553493 World …" at bounding box center [351, 94] width 126 height 16
click at [234, 94] on select "!!Weekend Residential (Roster IT Shift Label) *Business 9/10am ~ 4:30pm *Busine…" at bounding box center [216, 94] width 126 height 16
select select "1607"
click at [153, 87] on select "!!Weekend Residential (Roster IT Shift Label) *Business 9/10am ~ 4:30pm *Busine…" at bounding box center [216, 94] width 126 height 16
click at [345, 93] on select "Select Job 550060 IF Admin 553492 World Poll Aus Wave 2 Main 2025 553493 World …" at bounding box center [351, 94] width 126 height 16
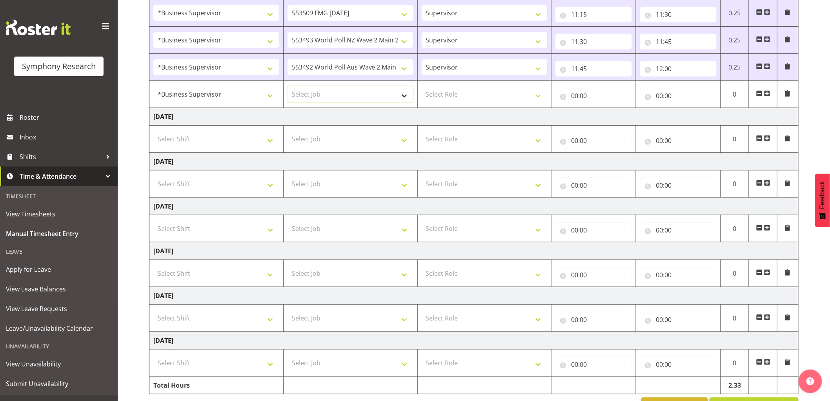
select select "10587"
click at [288, 87] on select "Select Job 550060 IF Admin 553492 World Poll Aus Wave 2 Main 2025 553493 World …" at bounding box center [351, 94] width 126 height 16
click at [432, 94] on select "Select Role Supervisor Interviewing Briefing" at bounding box center [485, 94] width 126 height 16
select select "45"
click at [422, 87] on select "Select Role Supervisor Interviewing Briefing" at bounding box center [485, 94] width 126 height 16
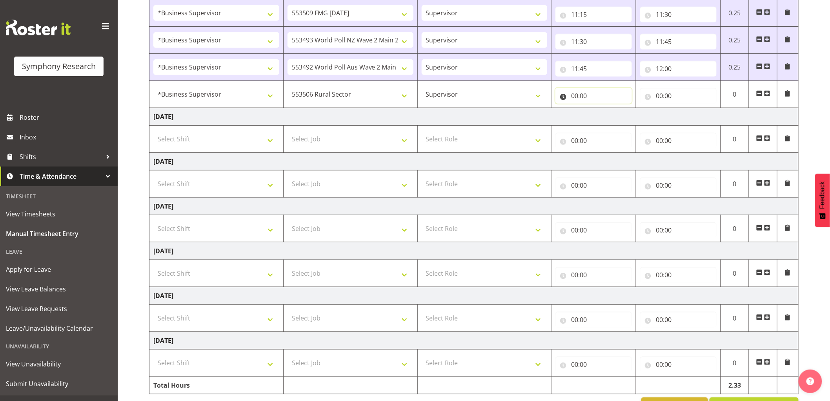
drag, startPoint x: 568, startPoint y: 100, endPoint x: 586, endPoint y: 107, distance: 19.2
click at [569, 100] on input "00:00" at bounding box center [594, 96] width 77 height 16
click at [615, 118] on select "00 01 02 03 04 05 06 07 08 09 10 11 12 13 14 15 16 17 18 19 20 21 22 23" at bounding box center [609, 116] width 18 height 16
select select "12"
click at [600, 109] on select "00 01 02 03 04 05 06 07 08 09 10 11 12 13 14 15 16 17 18 19 20 21 22 23" at bounding box center [609, 116] width 18 height 16
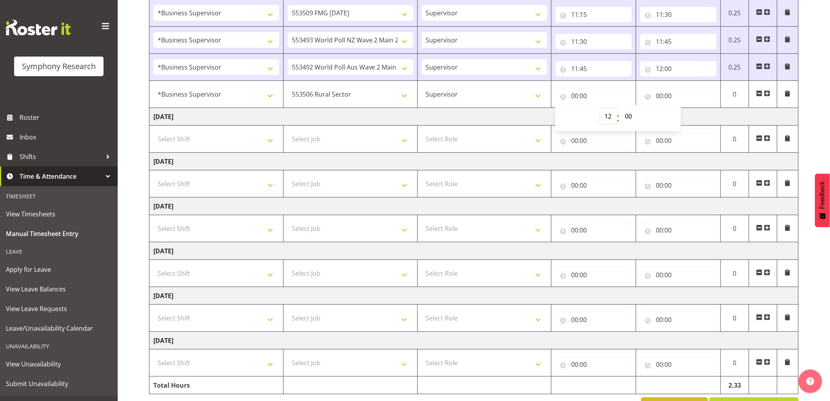
type input "12:00"
